Goal: Transaction & Acquisition: Purchase product/service

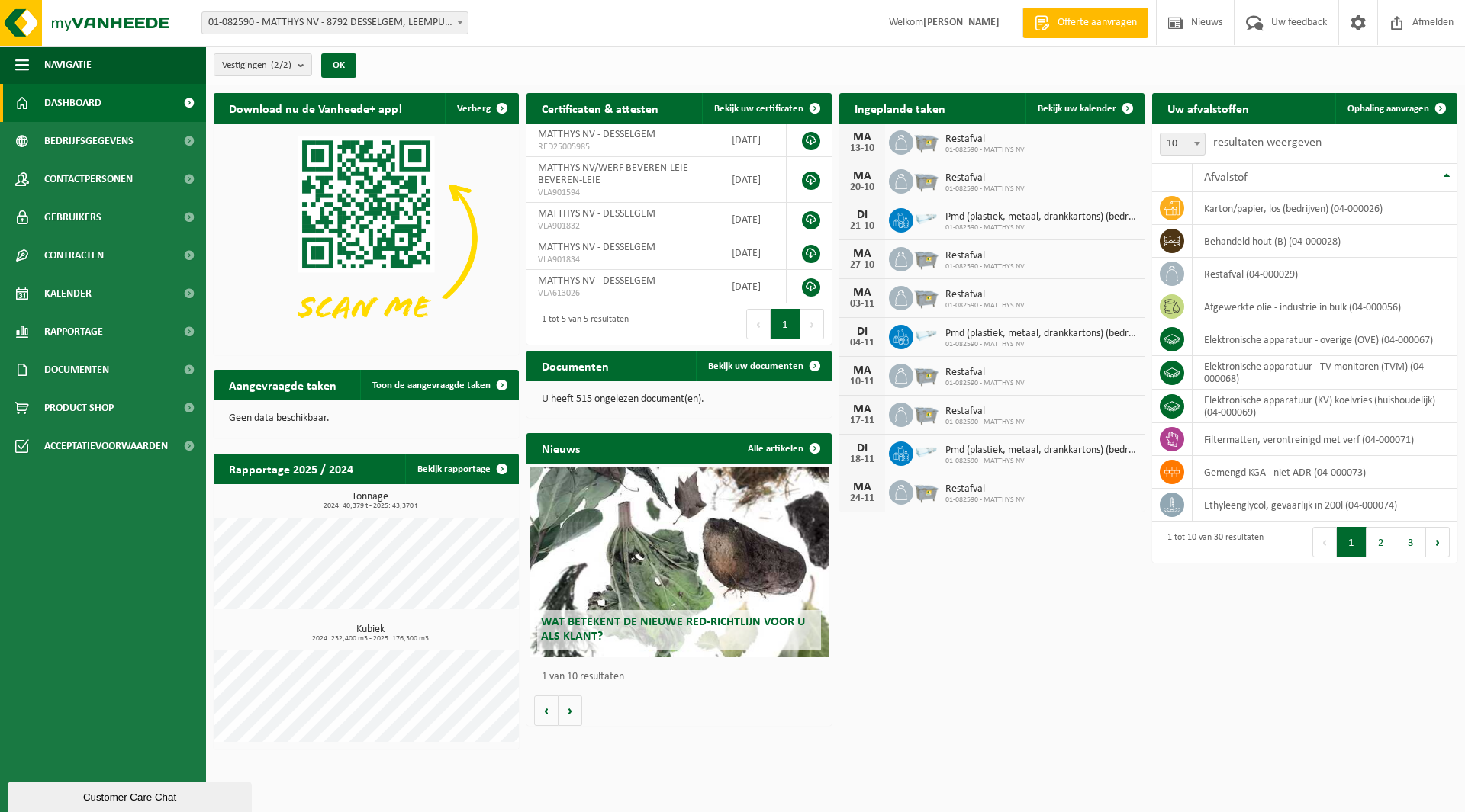
drag, startPoint x: 110, startPoint y: 399, endPoint x: 236, endPoint y: 355, distance: 133.5
click at [110, 399] on span "Product Shop" at bounding box center [79, 407] width 69 height 38
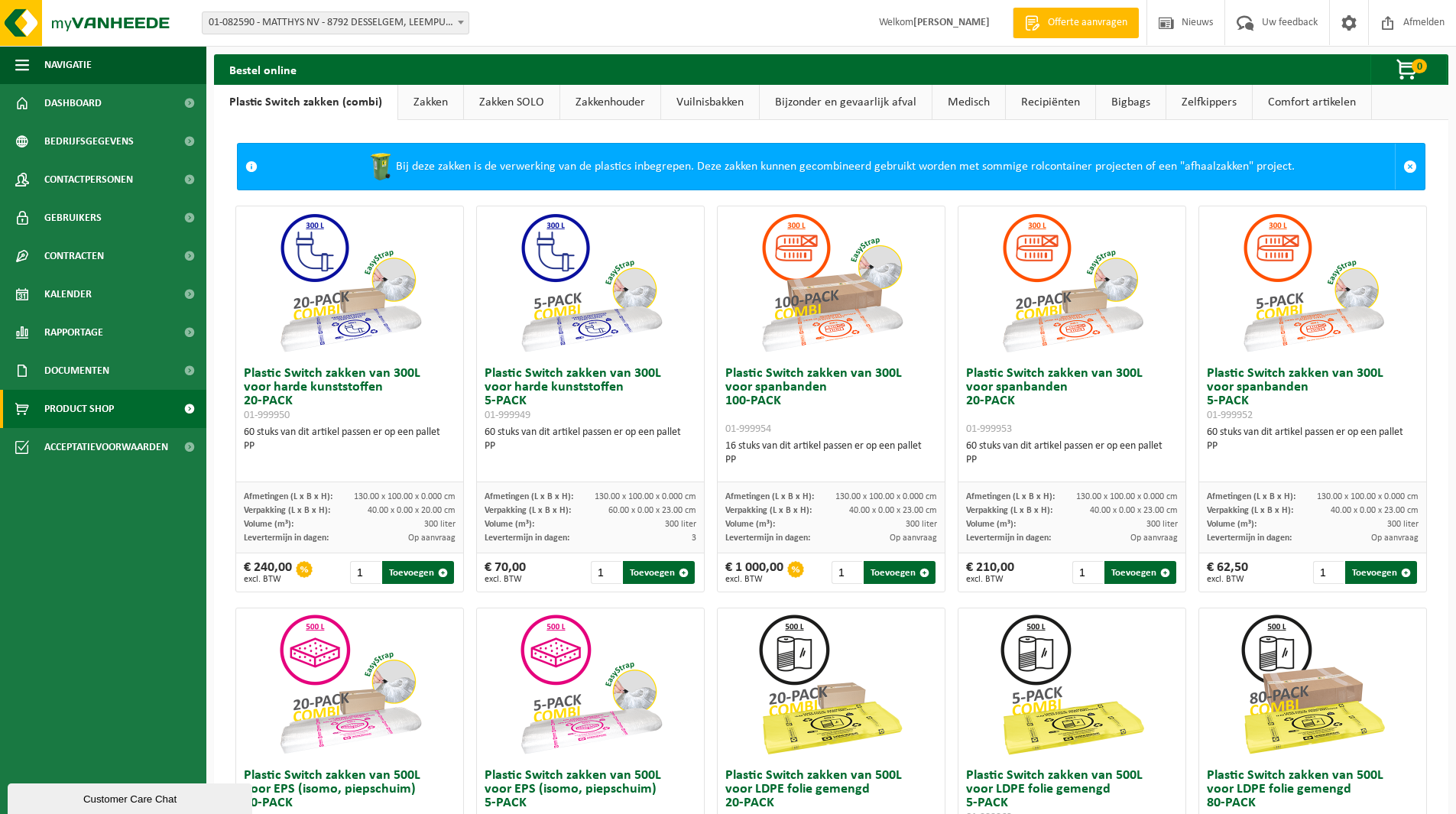
click at [192, 410] on span at bounding box center [189, 408] width 35 height 38
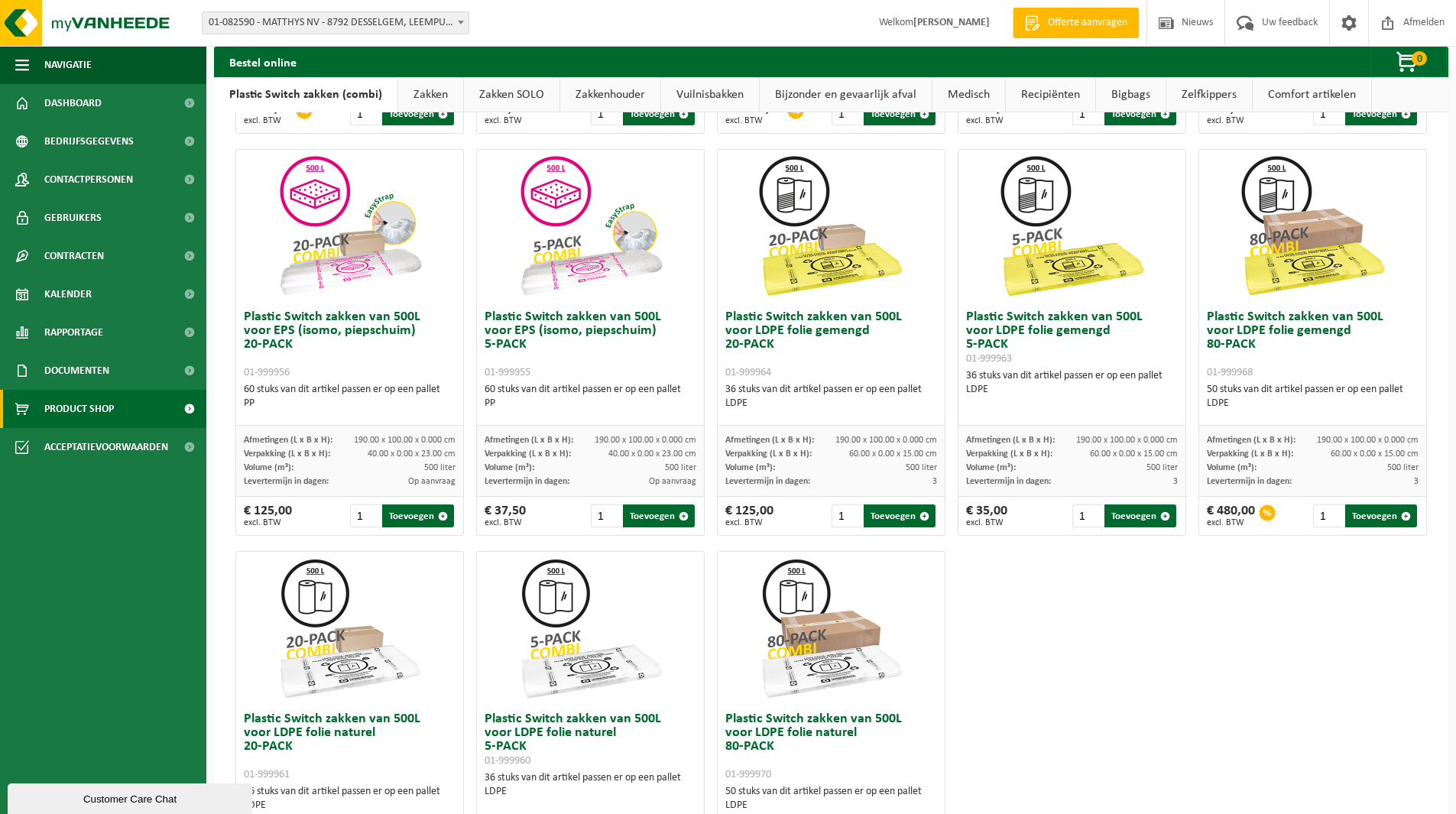
scroll to position [383, 0]
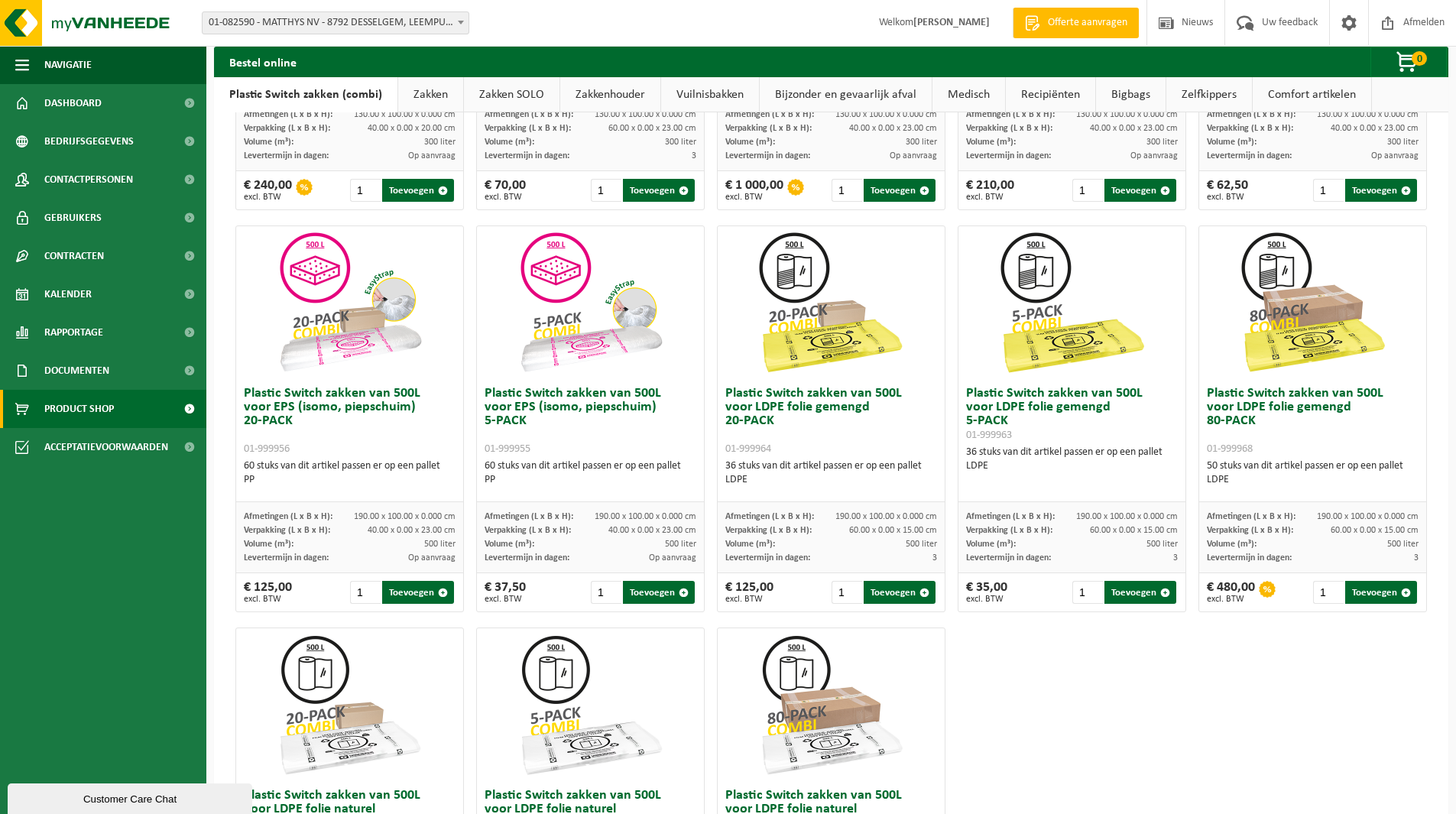
click at [1012, 408] on h3 "Plastic Switch zakken van 500L voor LDPE folie gemengd 80-PACK 01-999968" at bounding box center [1313, 421] width 212 height 69
click at [1012, 306] on img at bounding box center [1313, 303] width 153 height 153
click at [1012, 594] on button "Toevoegen" at bounding box center [1381, 593] width 72 height 23
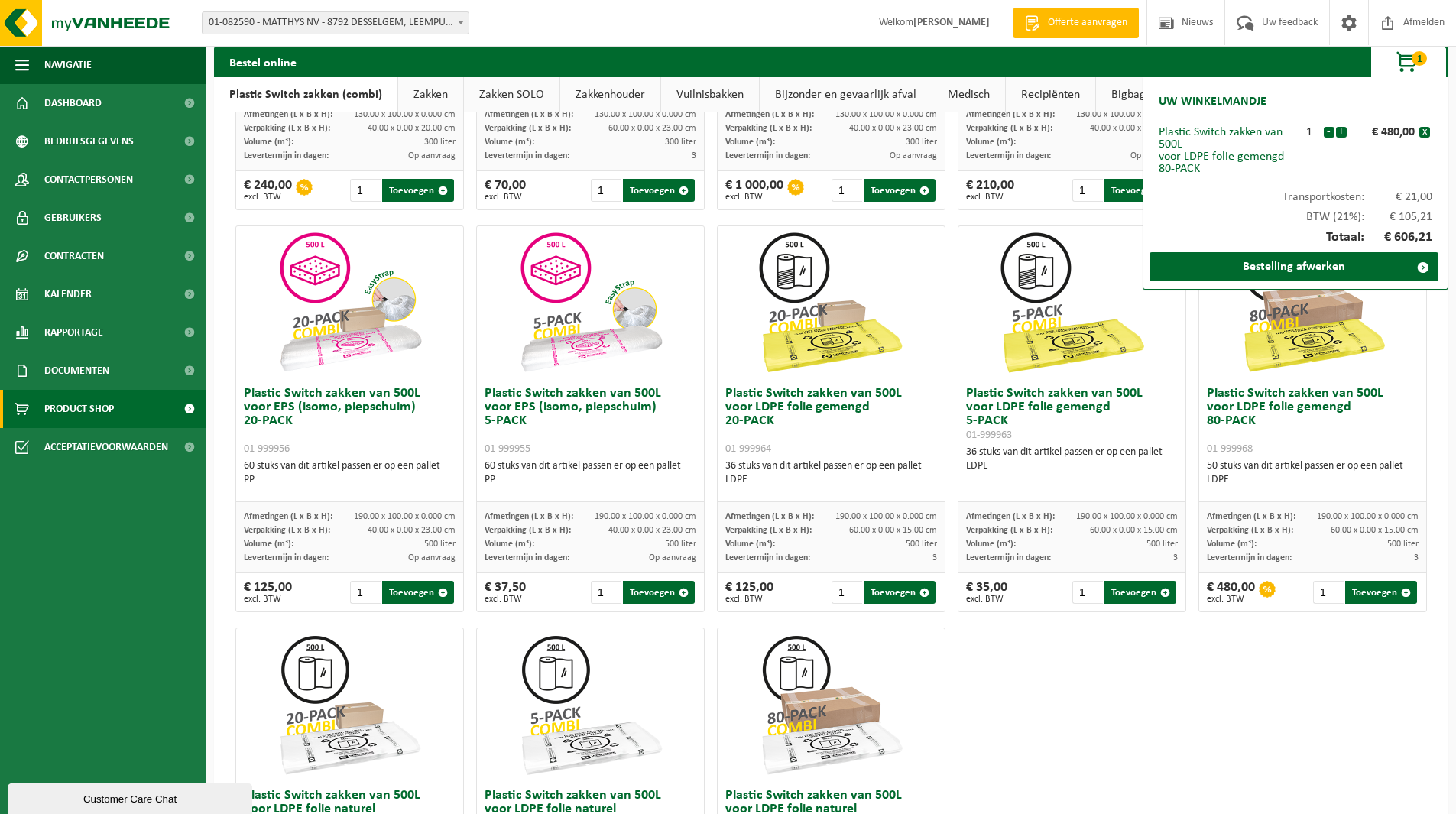
click at [1012, 636] on div "Plastic Switch zakken van 300L voor harde kunststoffen 20-PACK 01-999950 60 stu…" at bounding box center [832, 419] width 1204 height 1207
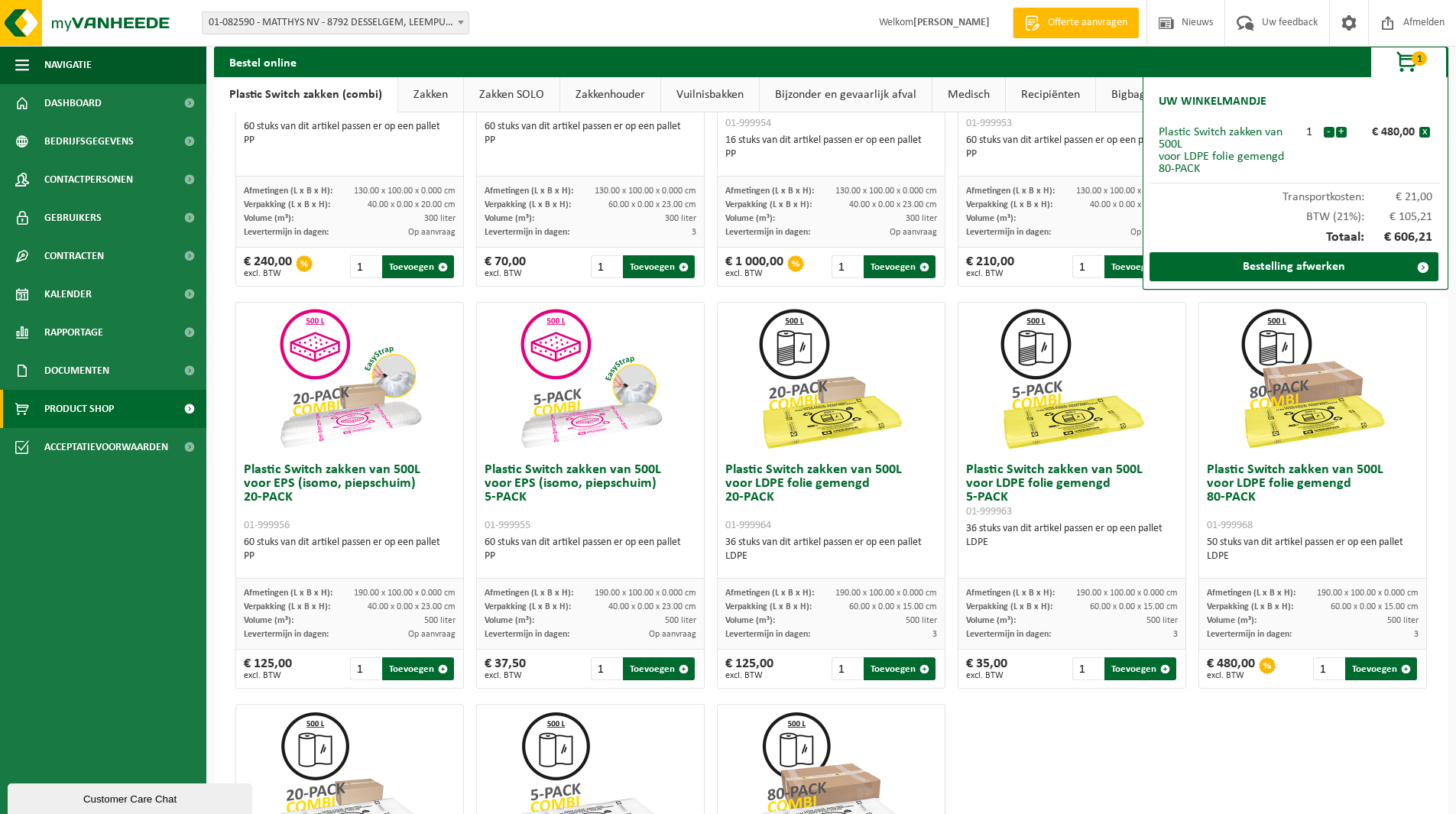
scroll to position [230, 0]
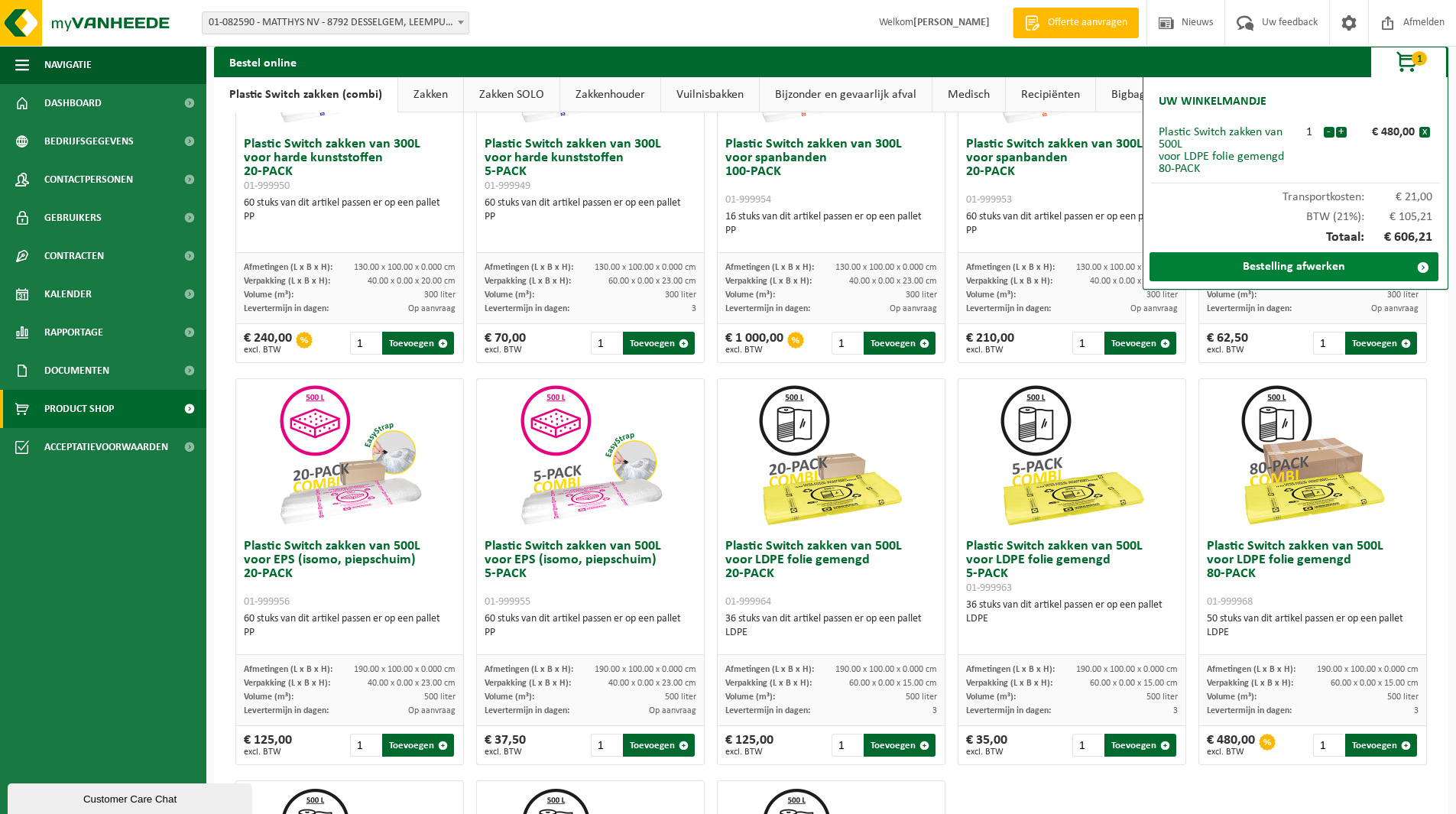
click at [1012, 267] on link "Bestelling afwerken" at bounding box center [1294, 267] width 289 height 29
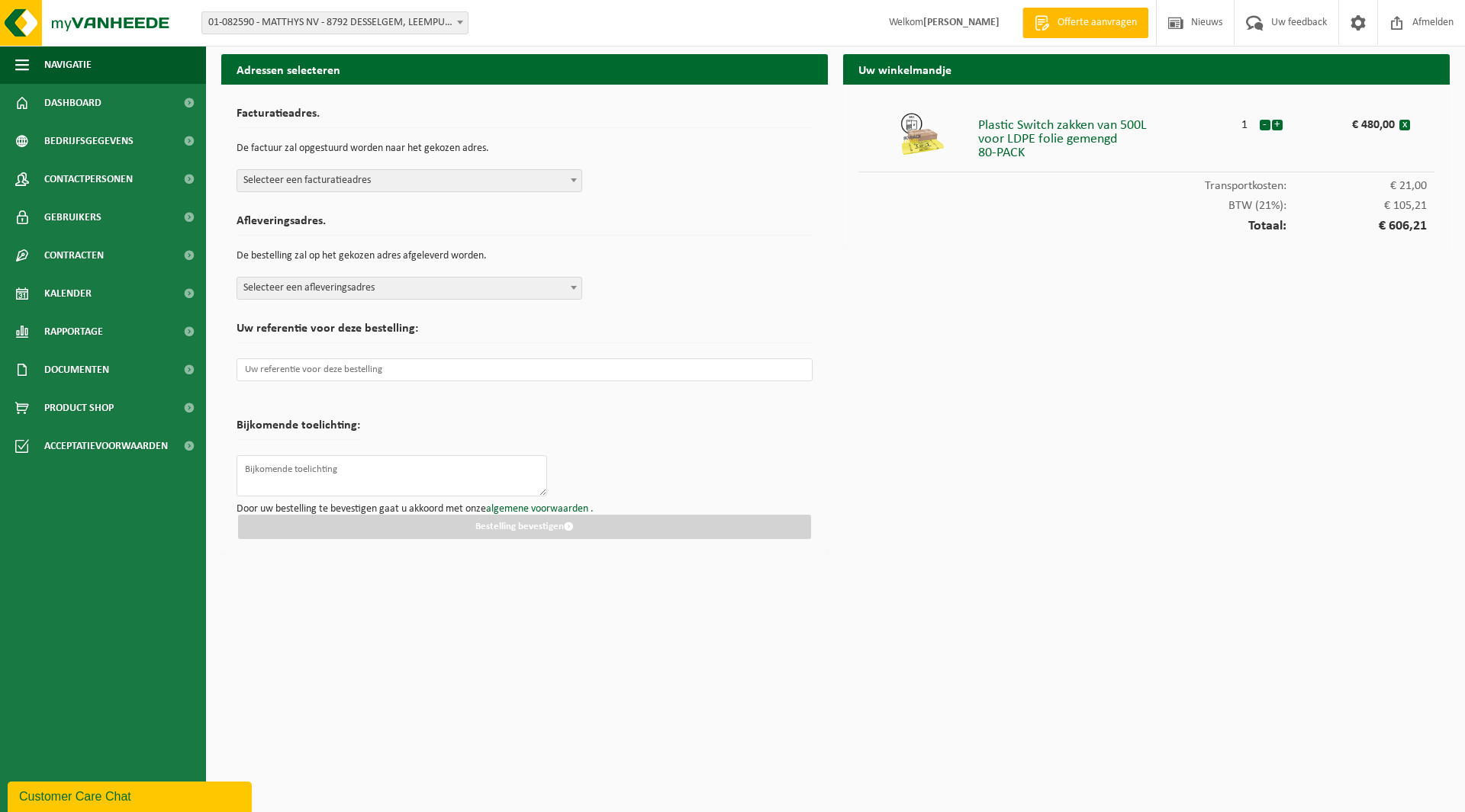
click at [402, 182] on span "Selecteer een facturatieadres" at bounding box center [410, 181] width 344 height 22
select select "18598"
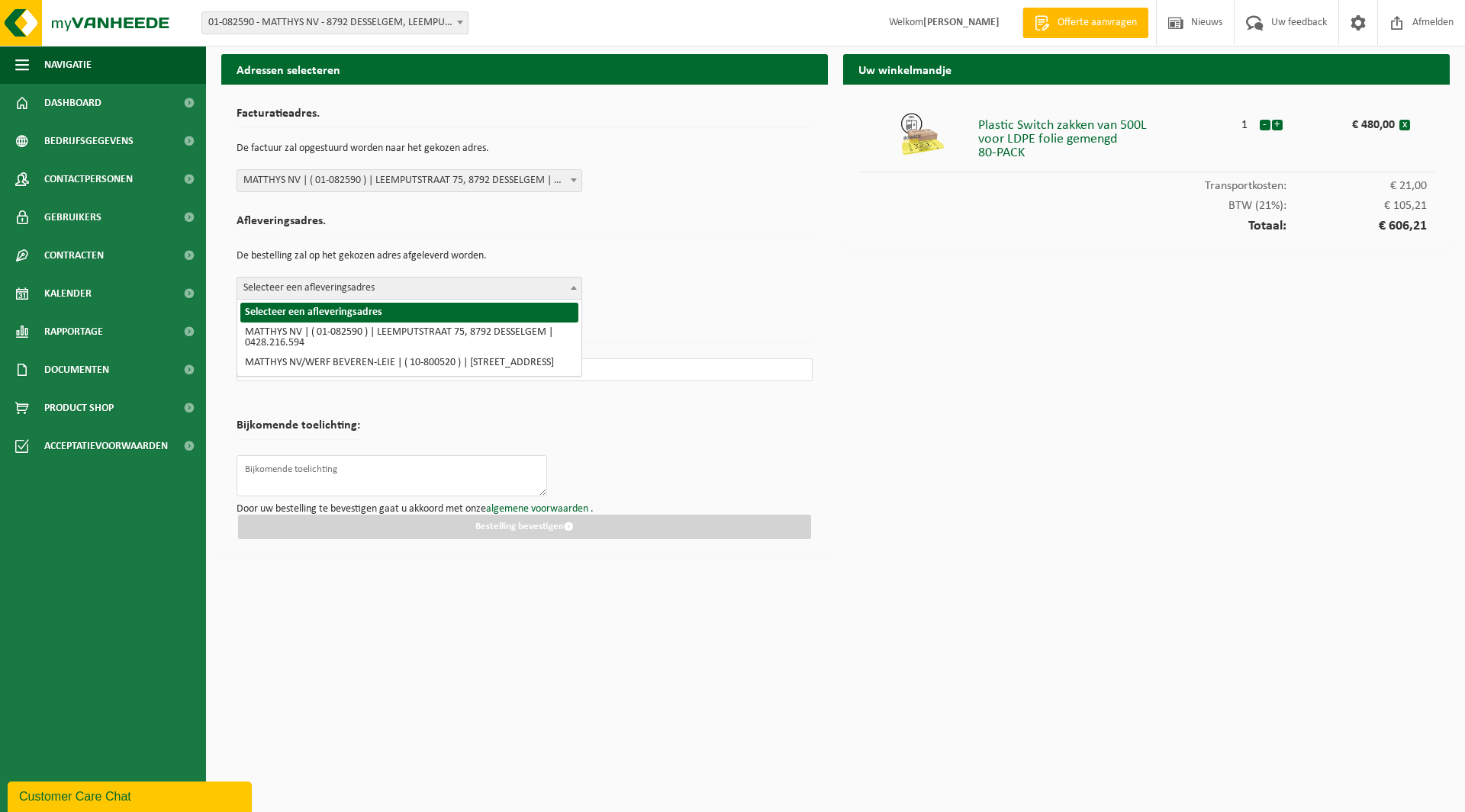
click at [366, 290] on span "Selecteer een afleveringsadres" at bounding box center [410, 288] width 344 height 22
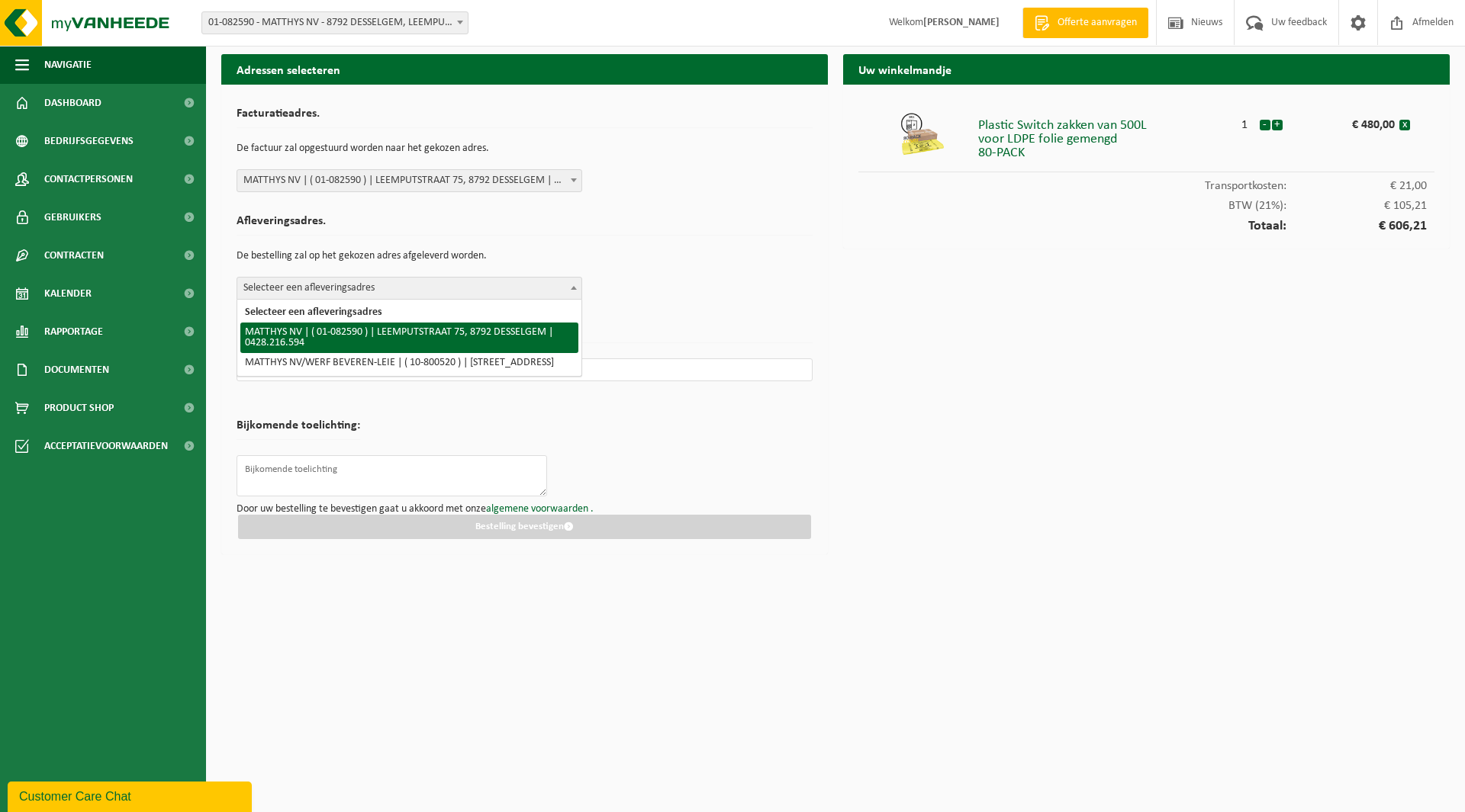
select select "18598"
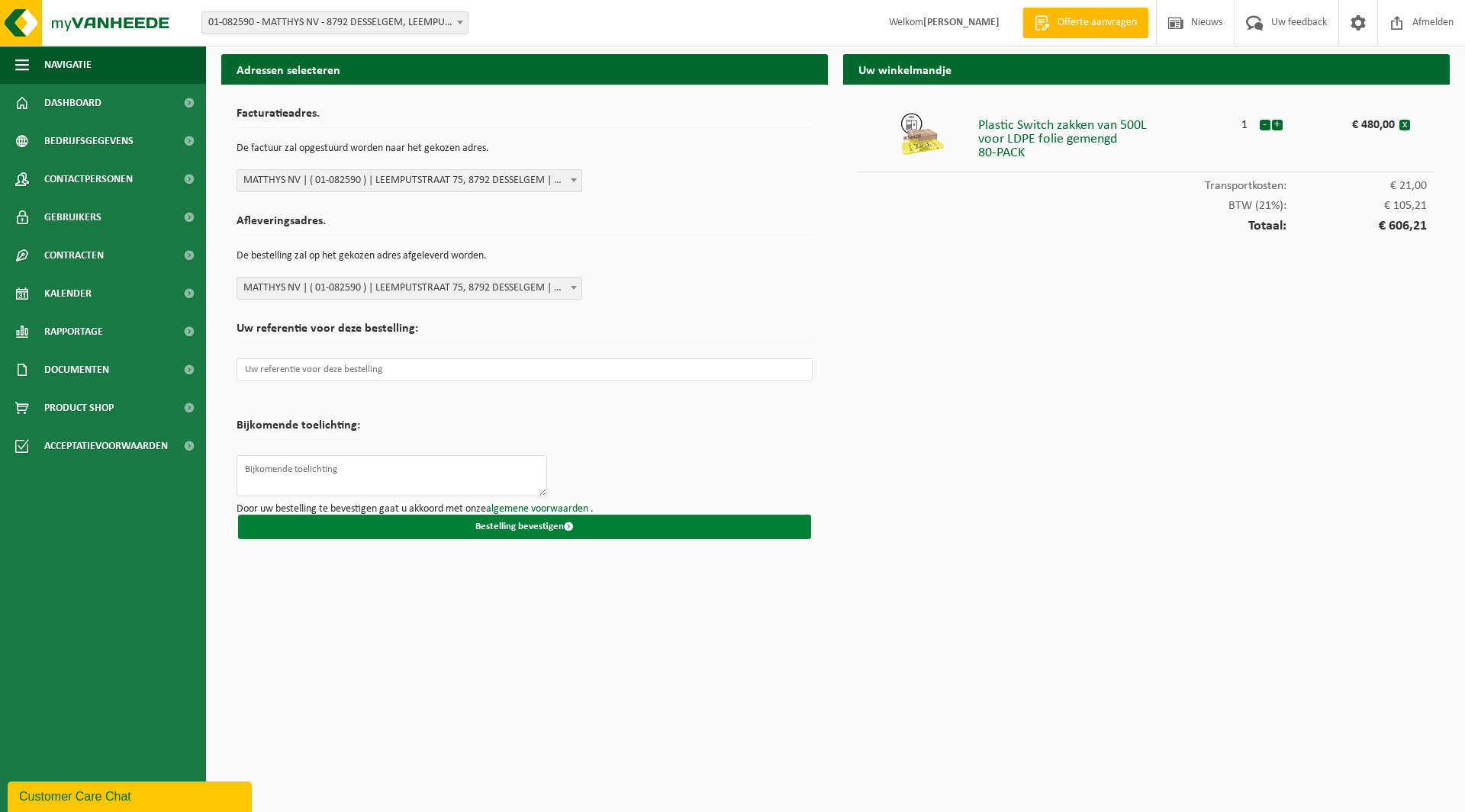
click at [484, 529] on button "Bestelling bevestigen" at bounding box center [525, 527] width 573 height 25
